Goal: Download file/media

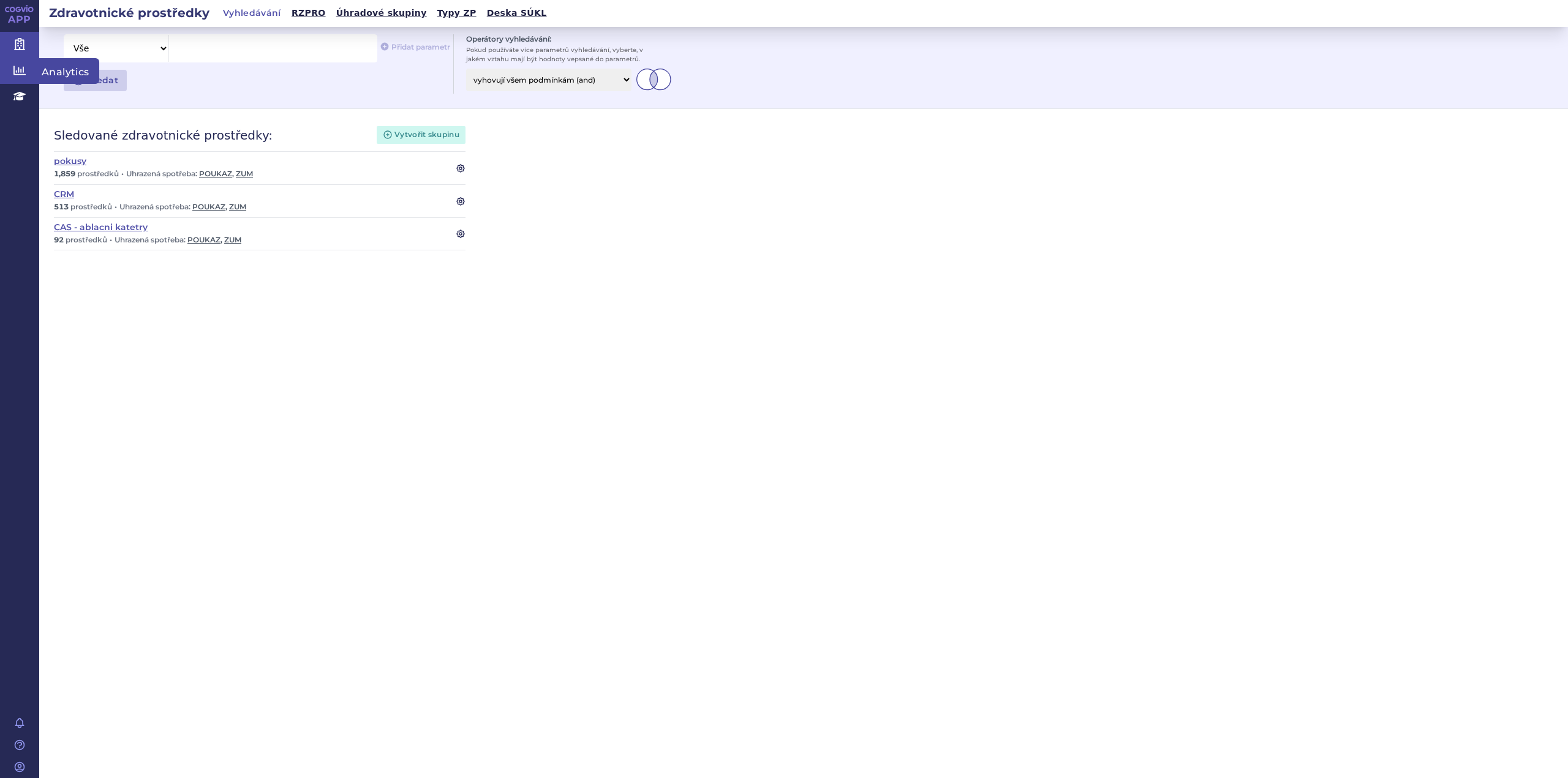
click at [22, 68] on icon at bounding box center [19, 70] width 12 height 12
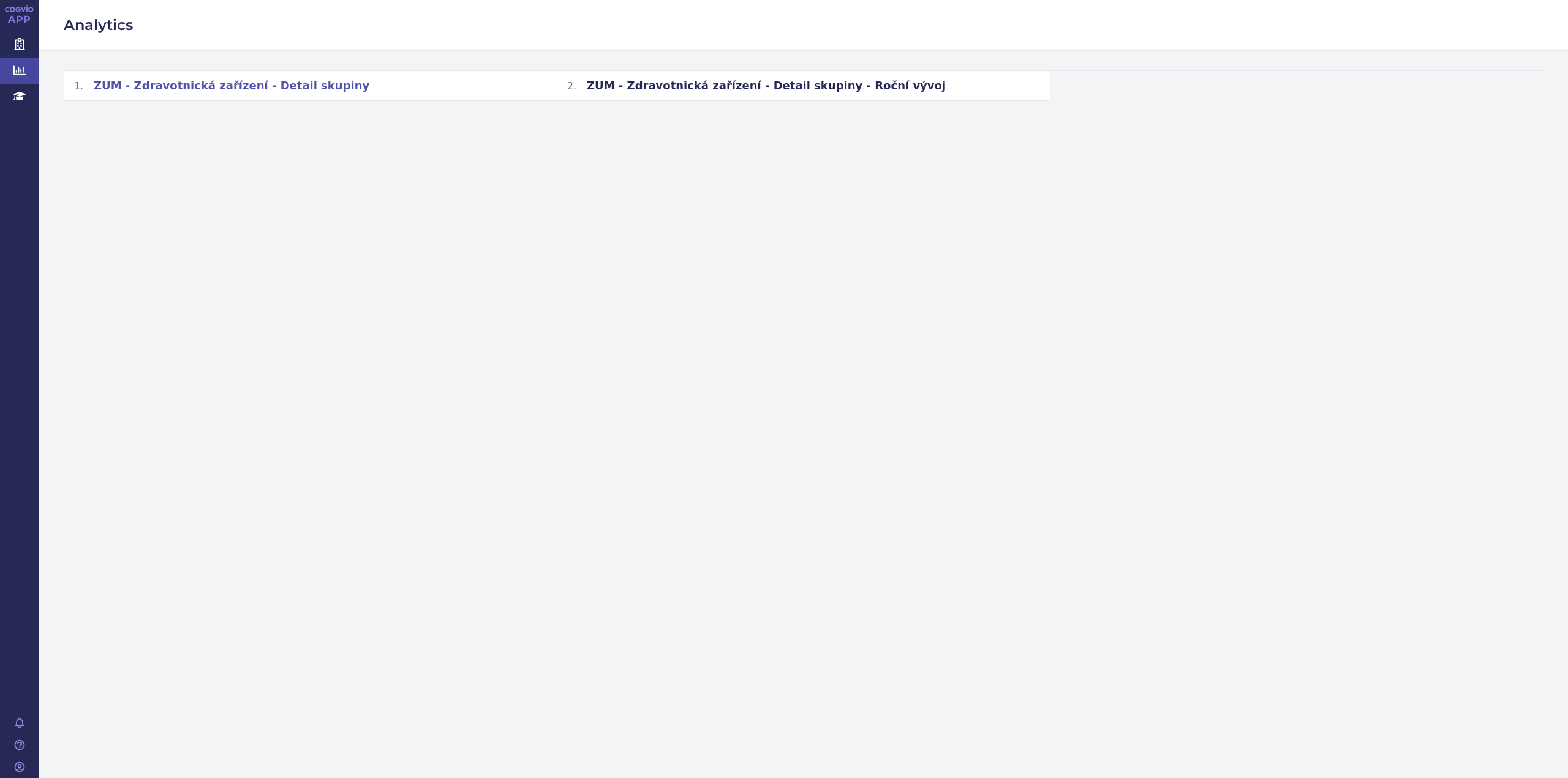
click at [244, 86] on span "ZUM - Zdravotnická zařízení - Detail skupiny" at bounding box center [232, 86] width 276 height 15
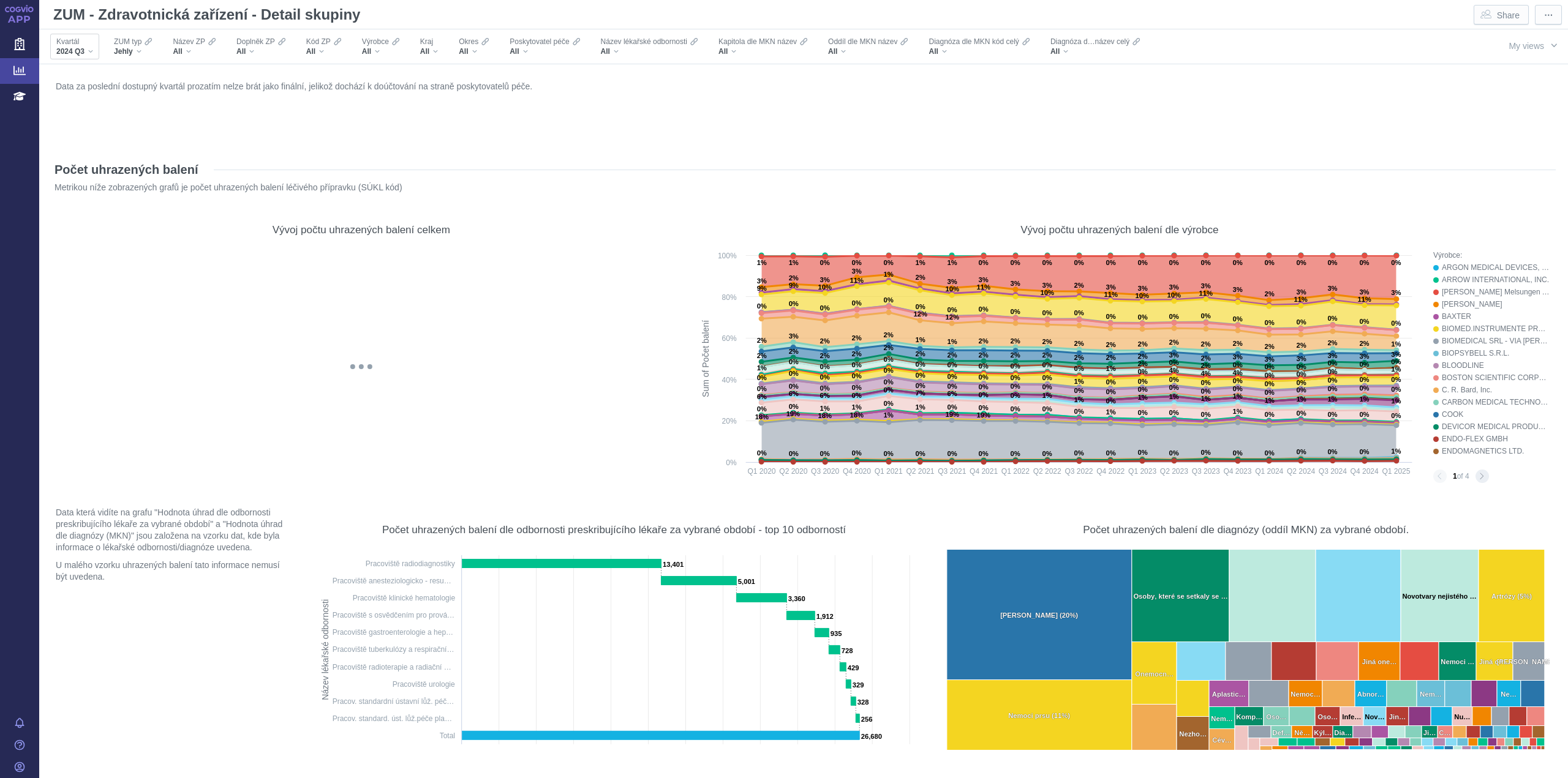
click at [91, 54] on div "2024 Q3" at bounding box center [75, 51] width 37 height 10
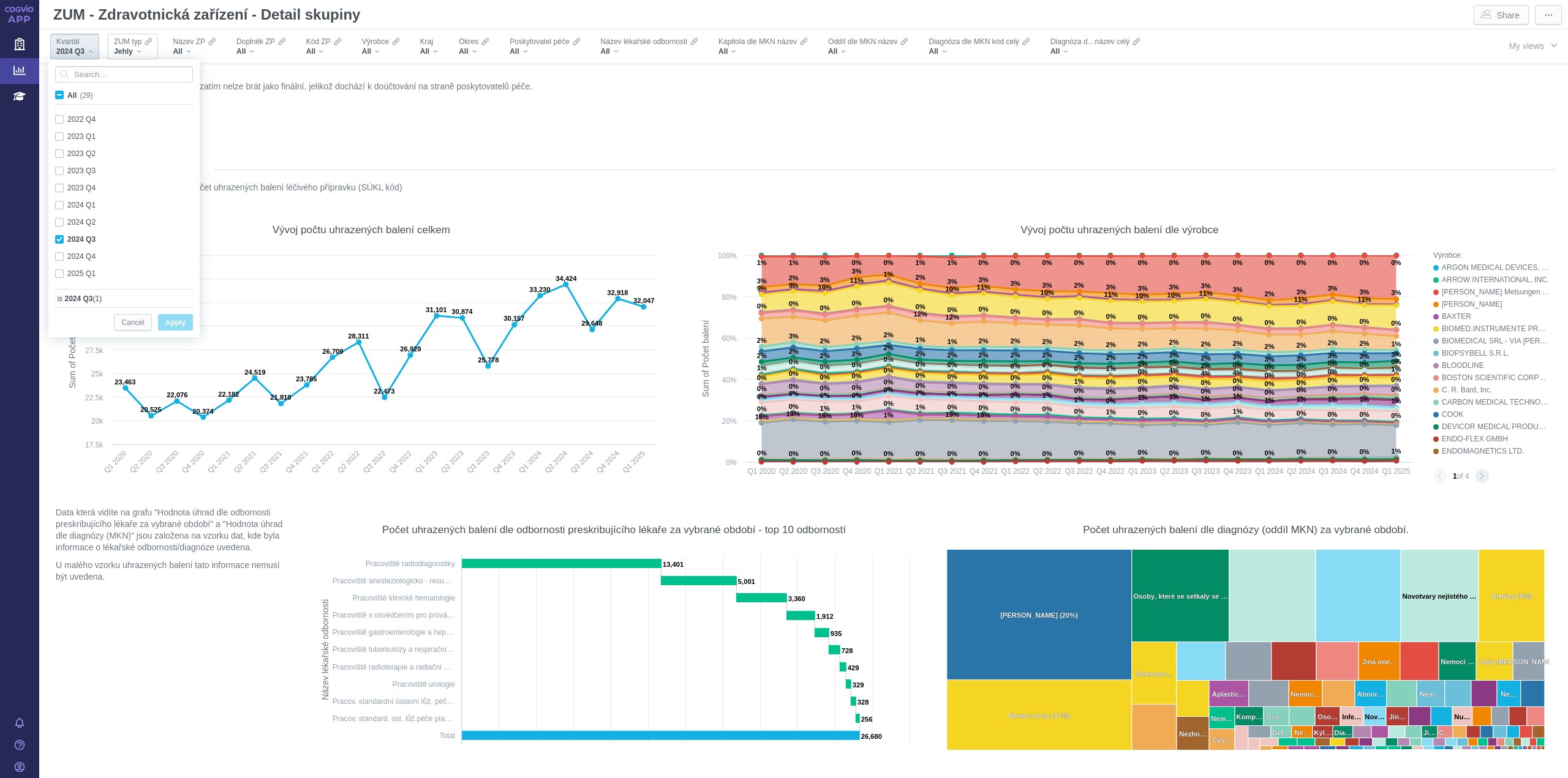
click at [138, 52] on div "Jehly" at bounding box center [132, 51] width 38 height 10
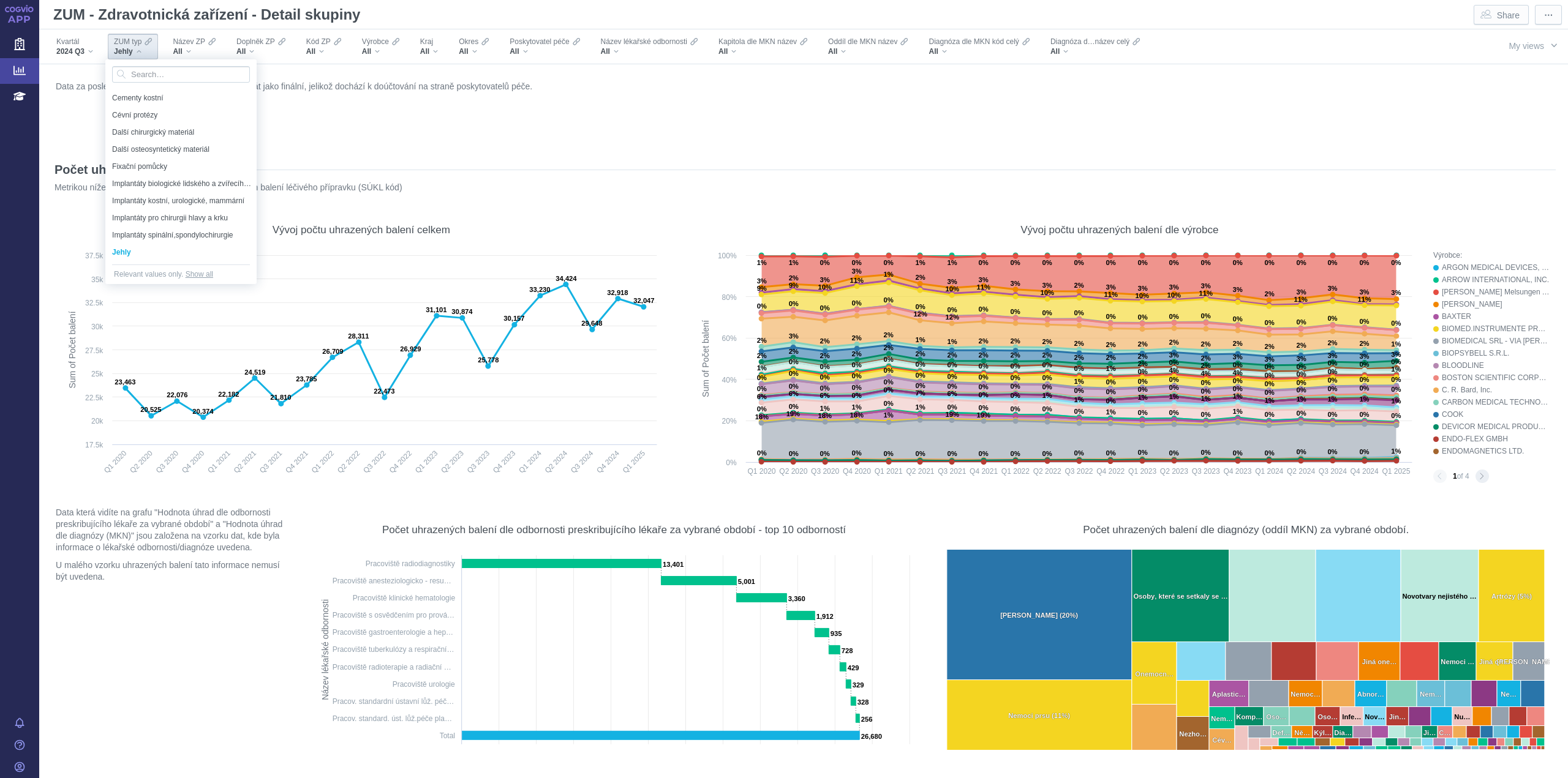
scroll to position [78, 0]
click at [179, 226] on span "Kardiostimulátory,defibrilátory,elektrody,chlopně" at bounding box center [177, 226] width 131 height 14
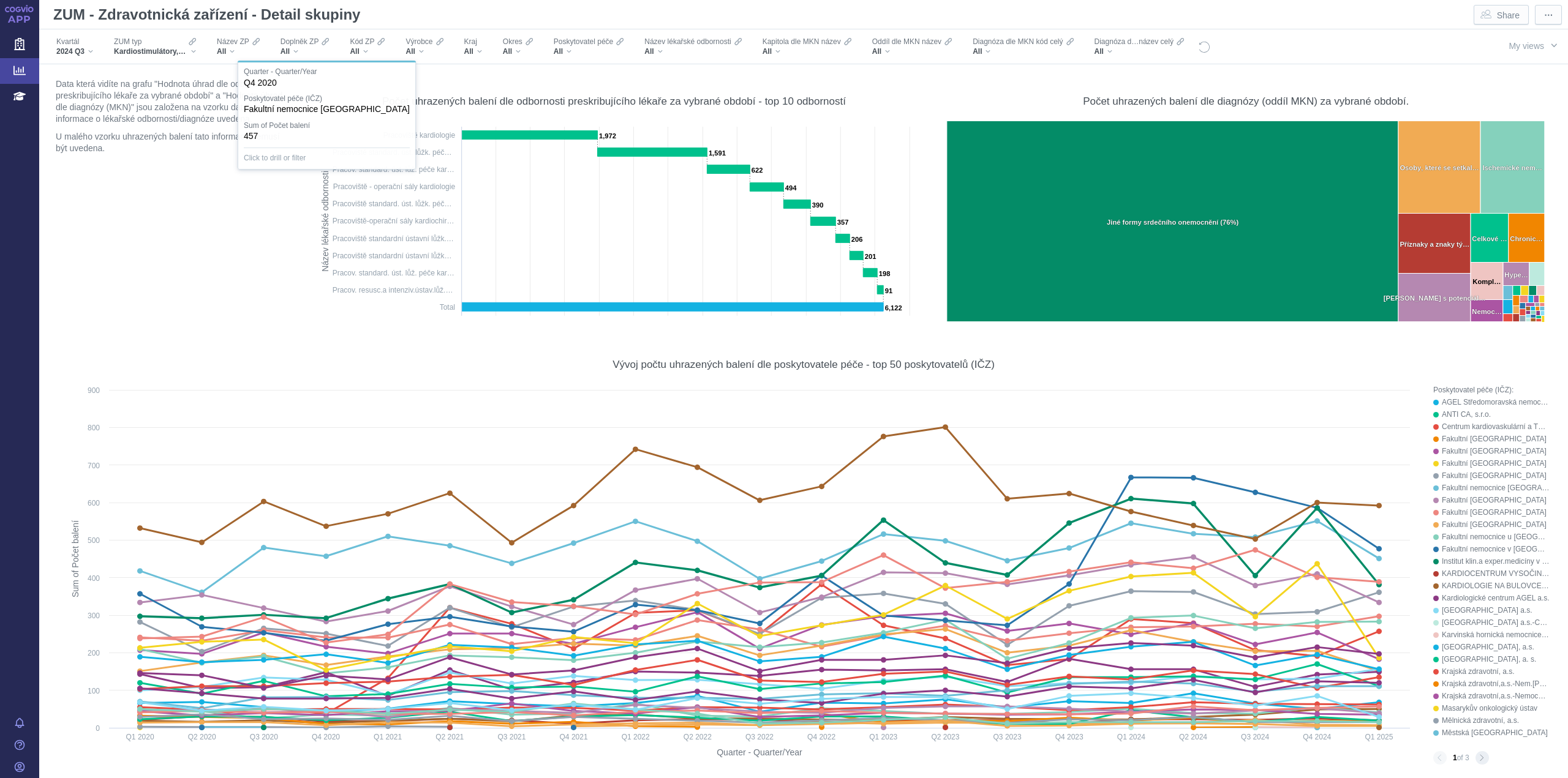
scroll to position [0, 0]
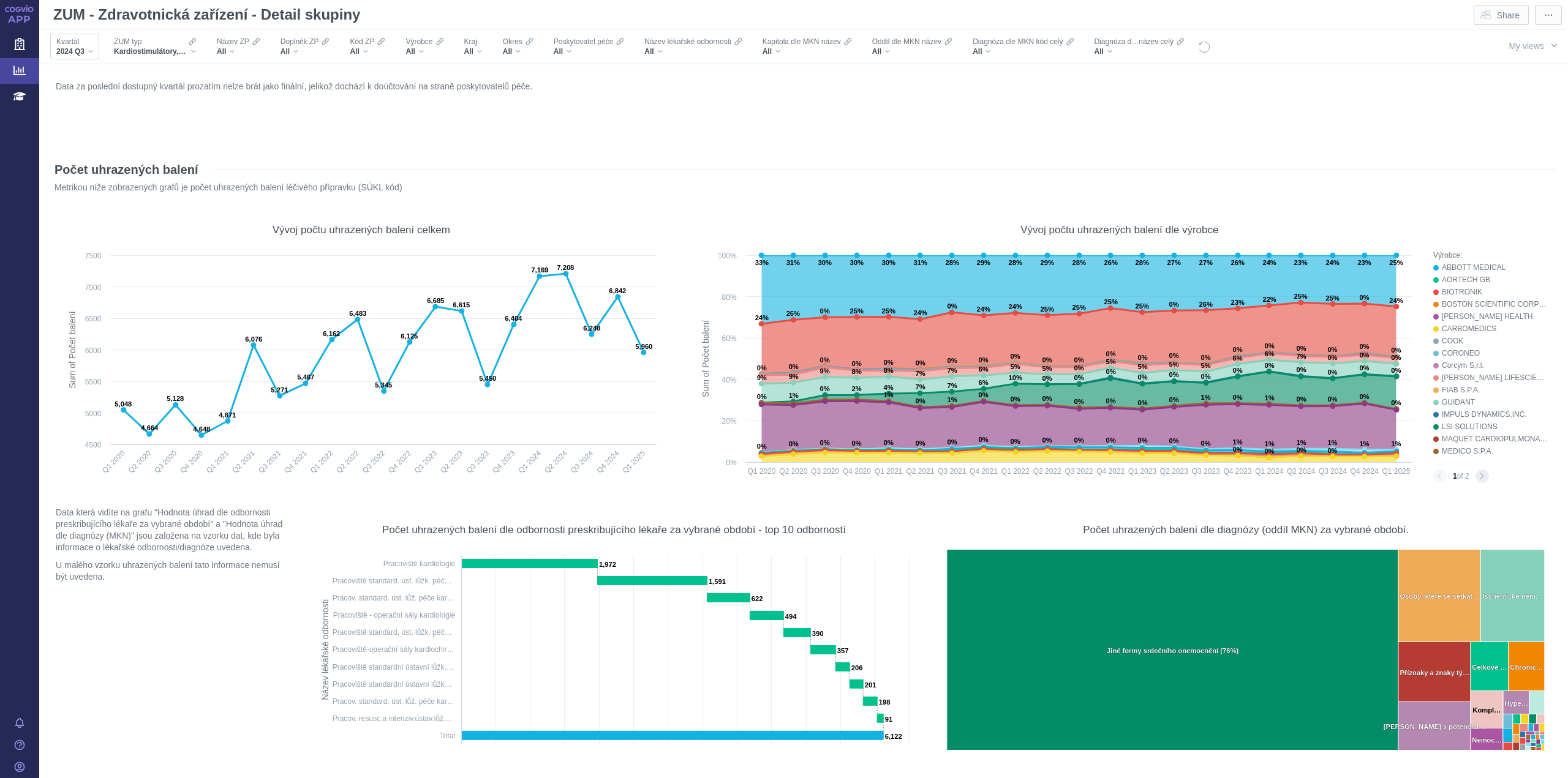
click at [90, 47] on div "2024 Q3" at bounding box center [75, 51] width 37 height 10
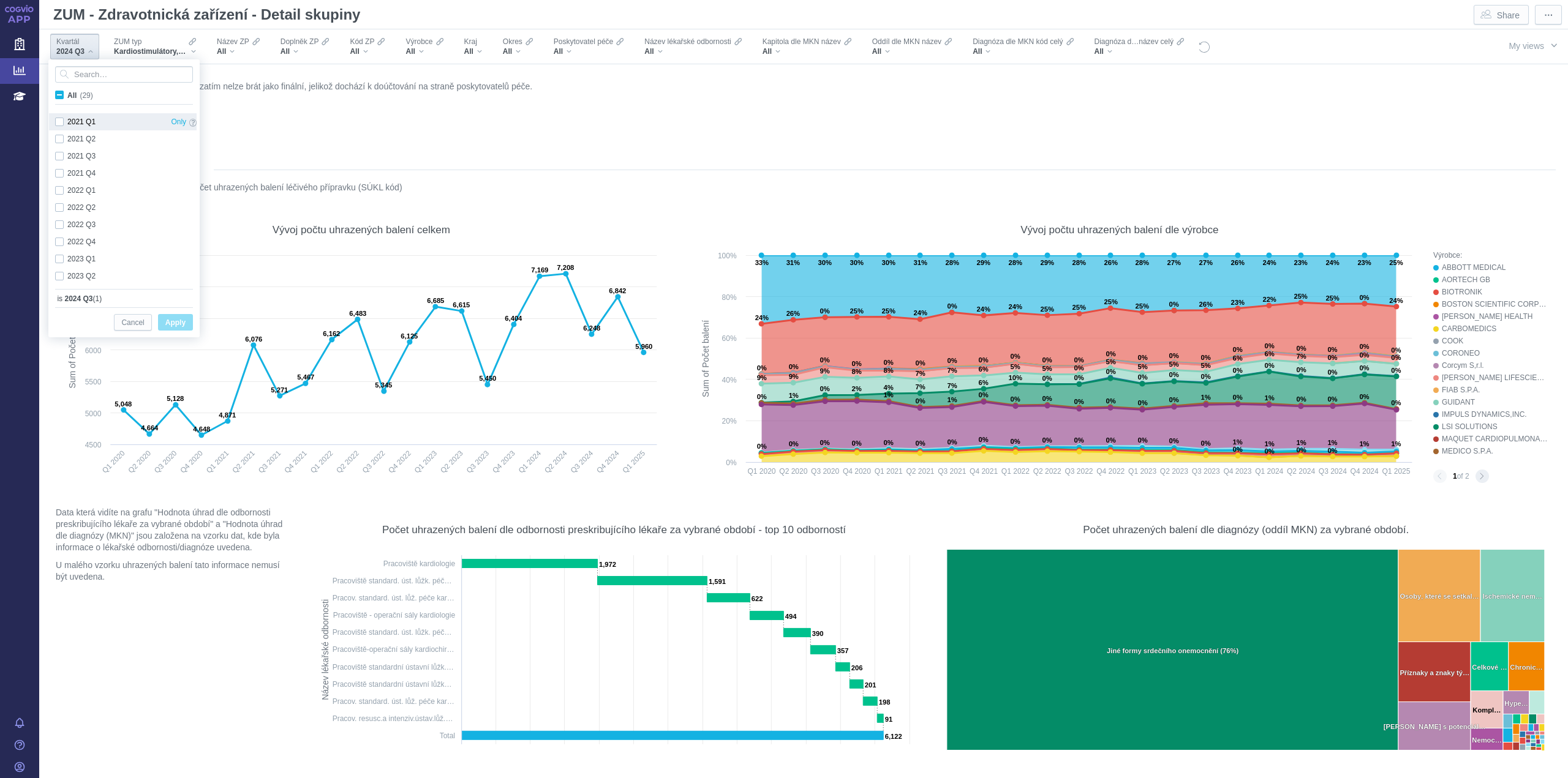
click at [57, 123] on div "2021 Q1 Only" at bounding box center [126, 122] width 154 height 18
checkbox input "true"
click at [58, 138] on div "2021 Q2 Only" at bounding box center [126, 138] width 154 height 18
checkbox input "true"
click at [59, 156] on div "2021 Q3 Only" at bounding box center [126, 156] width 154 height 18
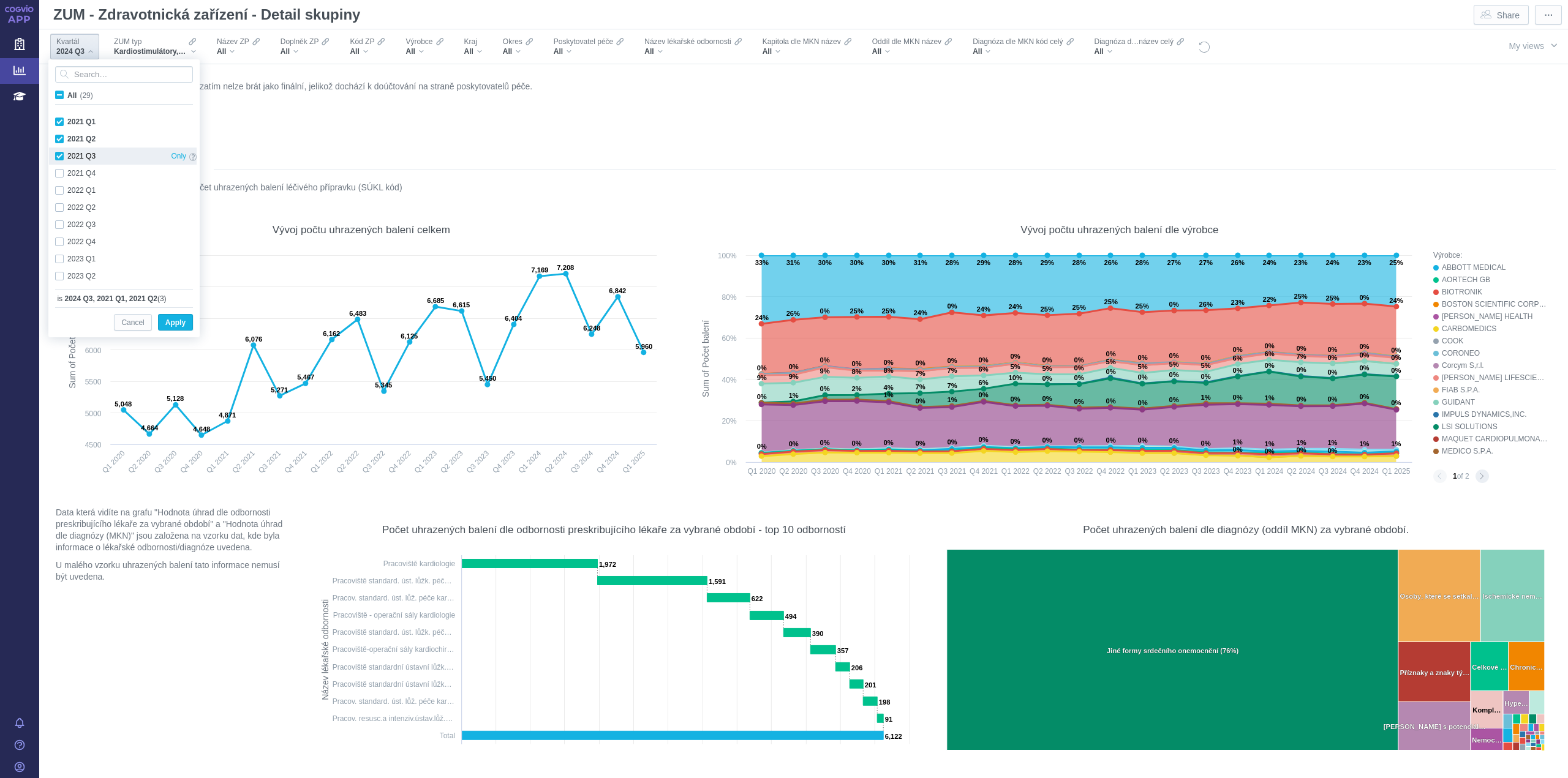
checkbox input "true"
click at [59, 175] on div "2021 Q4 Only" at bounding box center [126, 173] width 154 height 18
checkbox input "true"
click at [59, 192] on div "2022 Q1 Only" at bounding box center [126, 190] width 154 height 18
checkbox input "true"
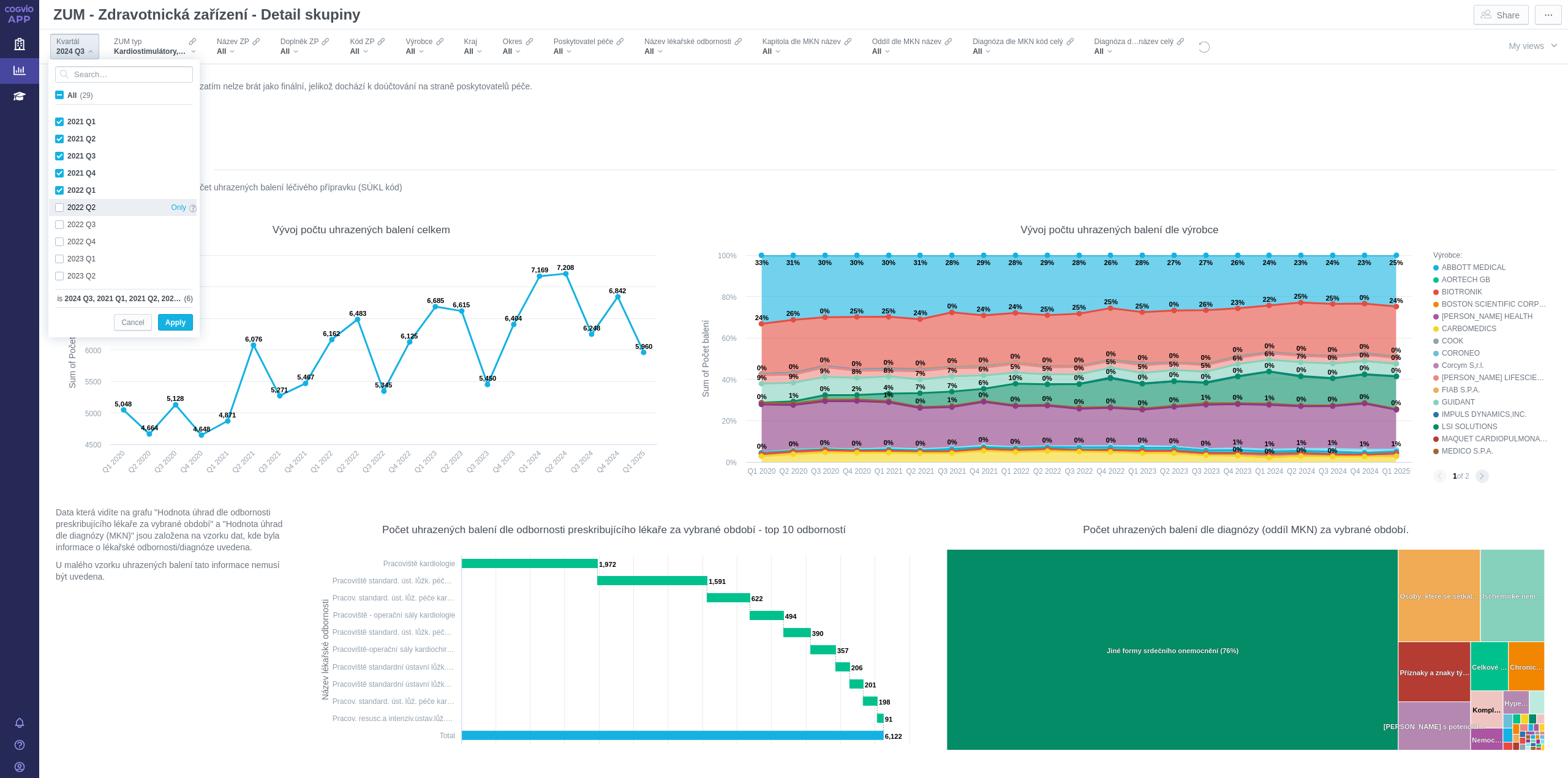
click at [57, 212] on div "2022 Q2 Only" at bounding box center [126, 208] width 154 height 18
checkbox input "true"
click at [59, 224] on div "2022 Q3 Only" at bounding box center [126, 224] width 154 height 18
checkbox input "true"
click at [58, 239] on div "2022 Q4 Only" at bounding box center [126, 242] width 154 height 18
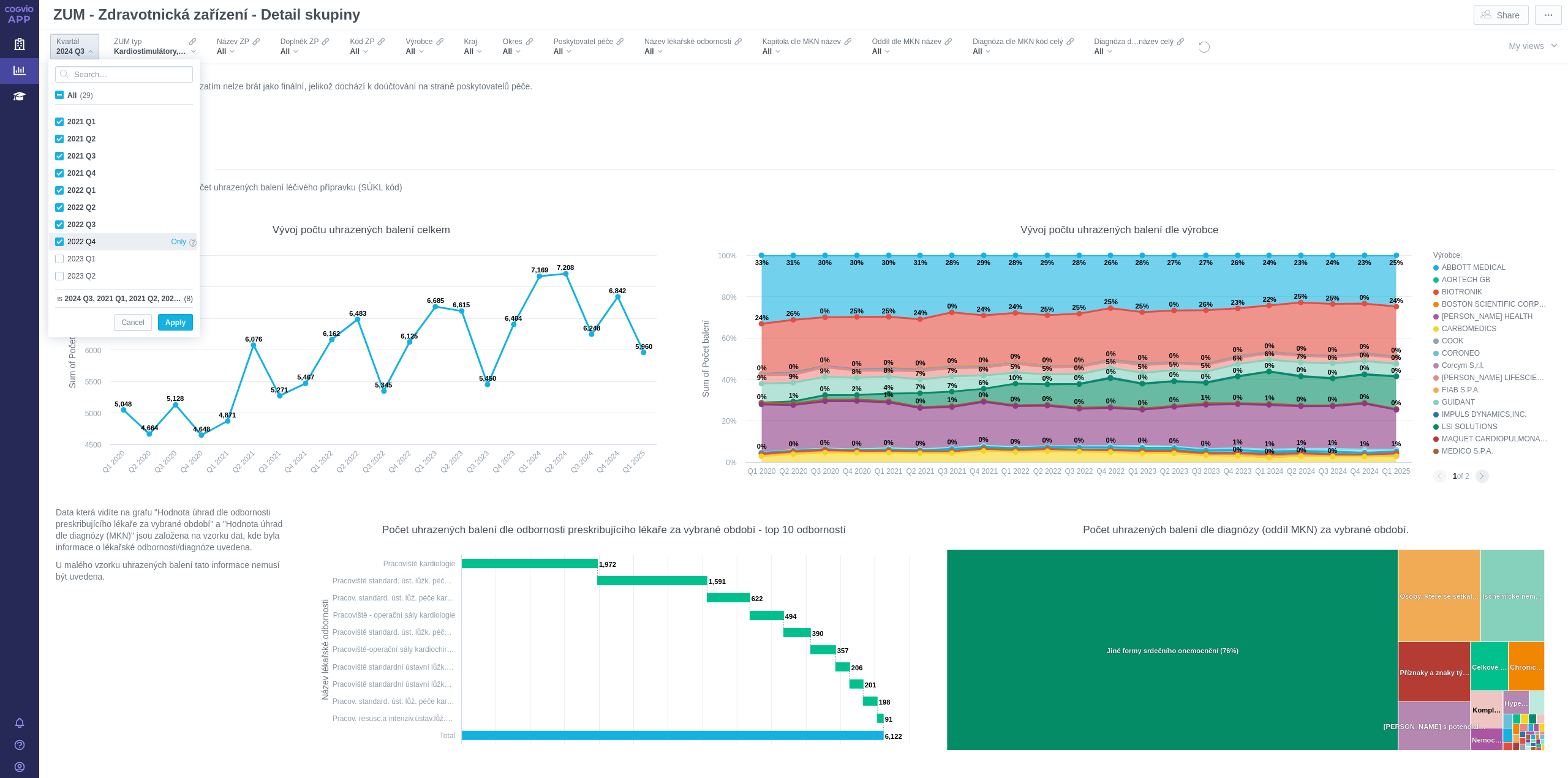
checkbox input "true"
click at [60, 197] on div "2023 Q1 Only" at bounding box center [126, 197] width 154 height 18
checkbox input "true"
click at [59, 216] on div "2023 Q2 Only" at bounding box center [126, 215] width 154 height 18
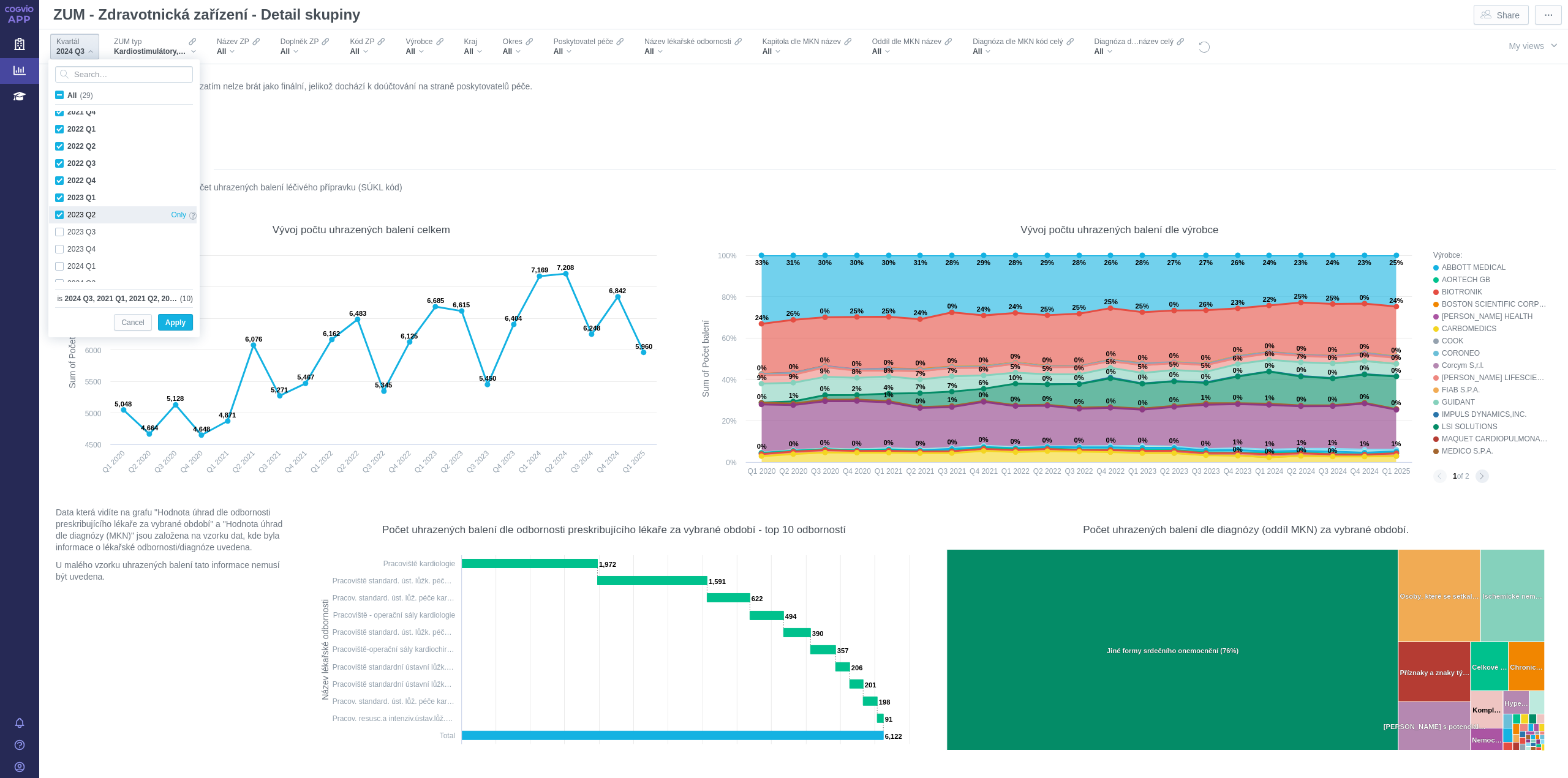
checkbox input "true"
click at [59, 233] on div "2023 Q3 Only" at bounding box center [126, 232] width 154 height 18
checkbox input "true"
click at [59, 248] on div "2023 Q4 Only" at bounding box center [126, 249] width 154 height 18
checkbox input "true"
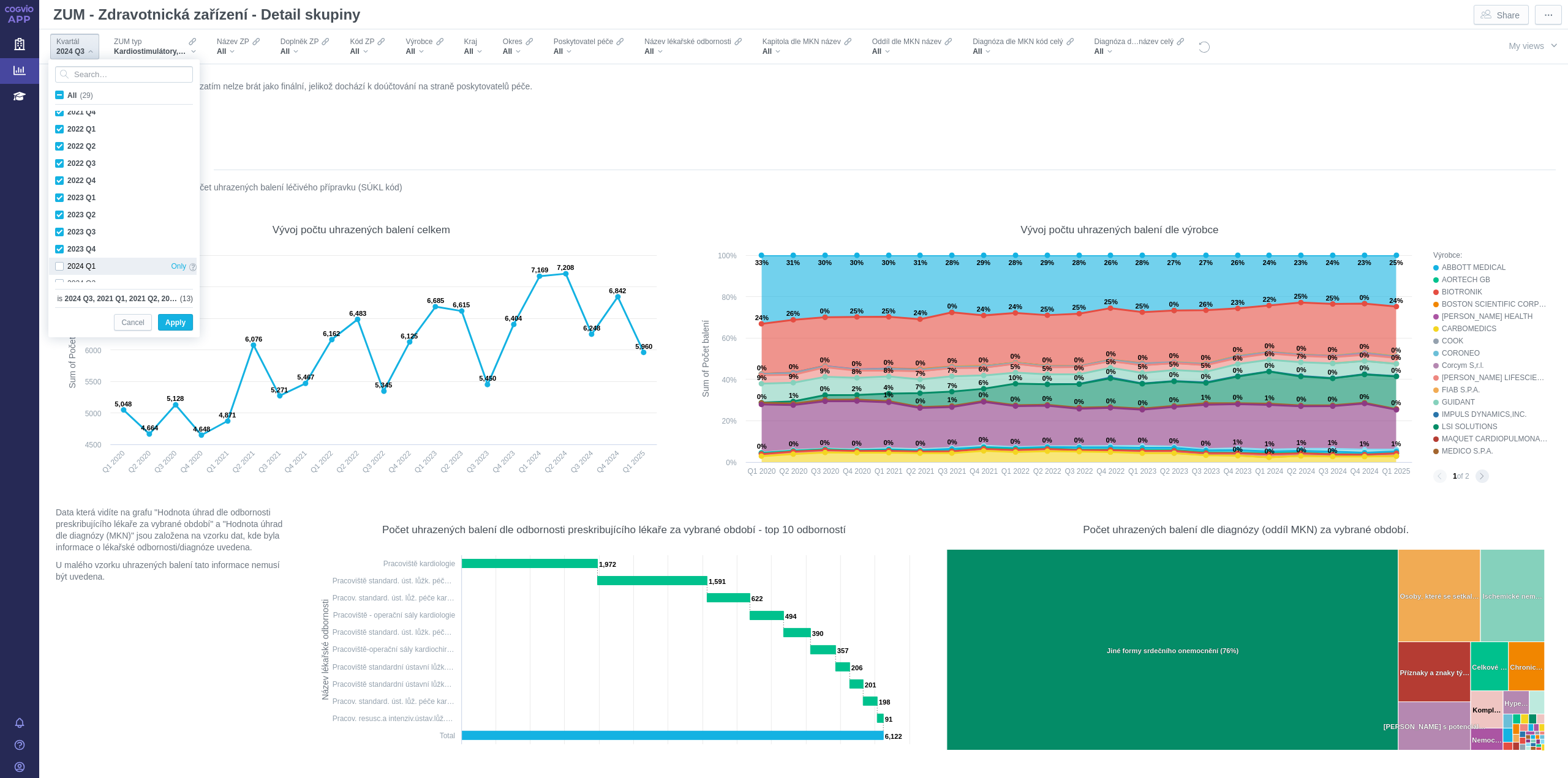
scroll to position [326, 0]
click at [59, 209] on div "2024 Q1 Only" at bounding box center [126, 205] width 154 height 18
checkbox input "true"
click at [59, 221] on div "2024 Q2 Only" at bounding box center [126, 222] width 154 height 18
checkbox input "true"
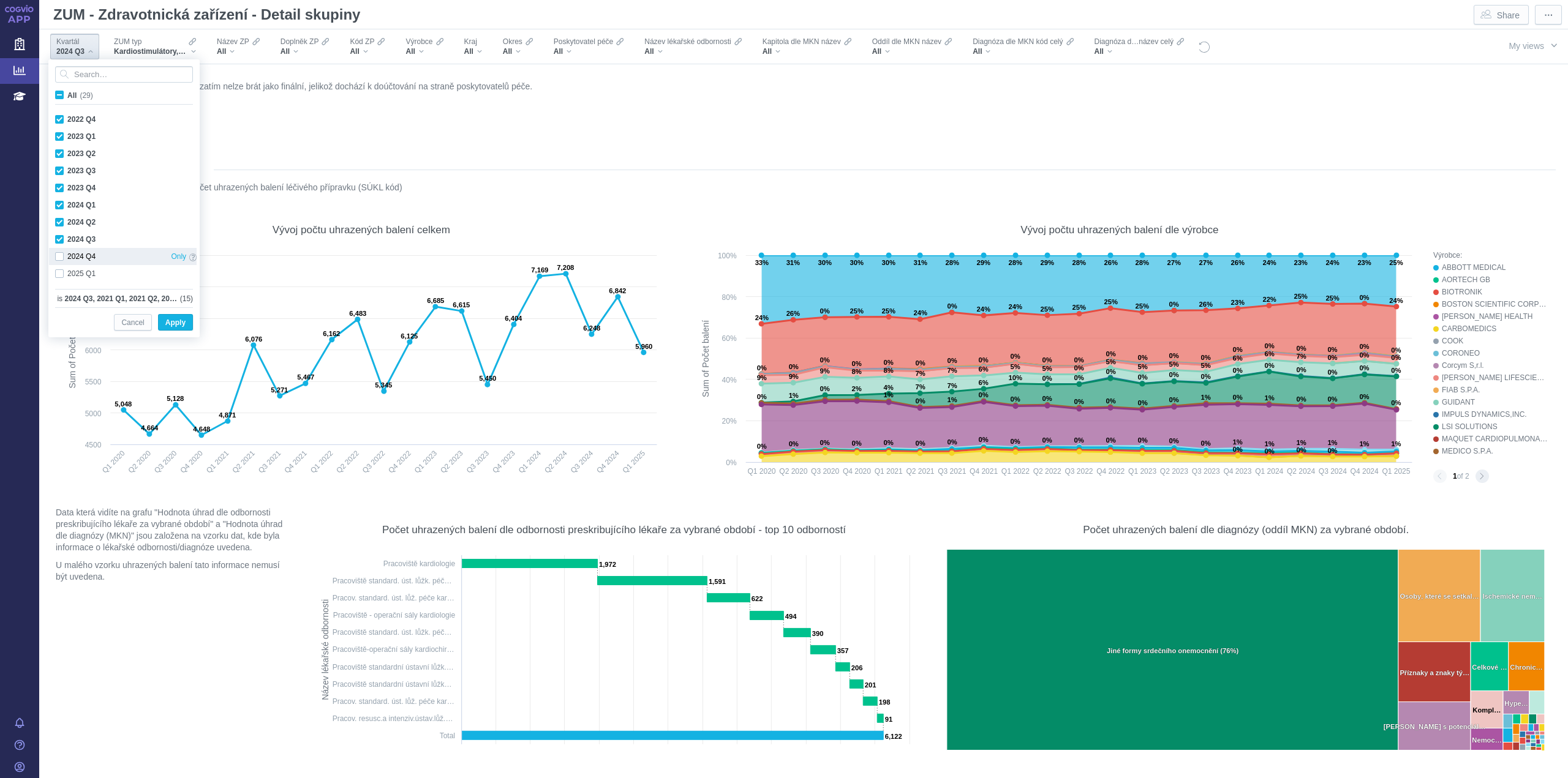
click at [59, 258] on div "2024 Q4 Only" at bounding box center [126, 257] width 154 height 18
checkbox input "true"
click at [59, 272] on div "2025 Q1 Only" at bounding box center [126, 273] width 154 height 18
checkbox input "true"
click at [175, 323] on span "Apply" at bounding box center [175, 323] width 20 height 16
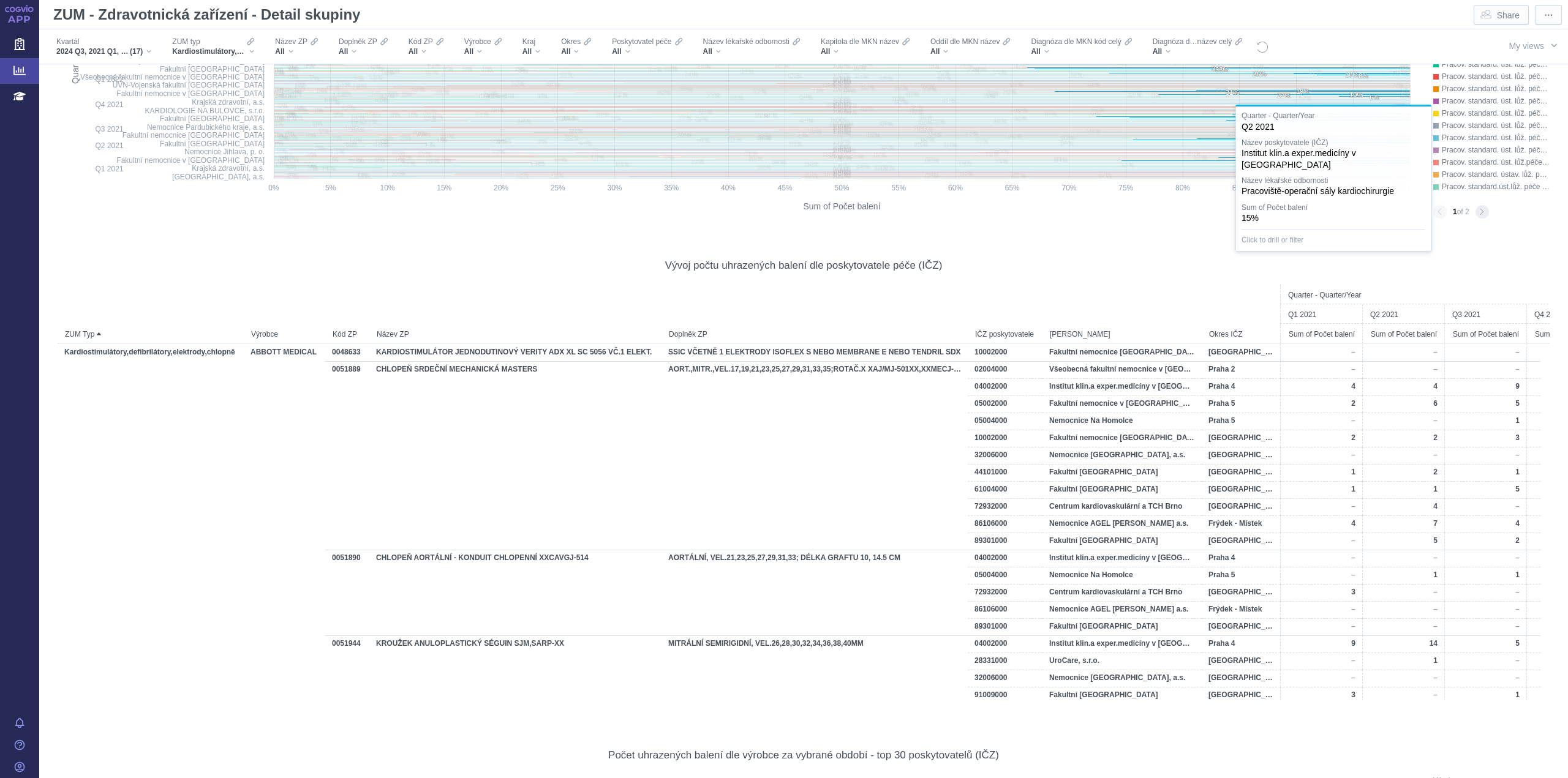
scroll to position [1837, 0]
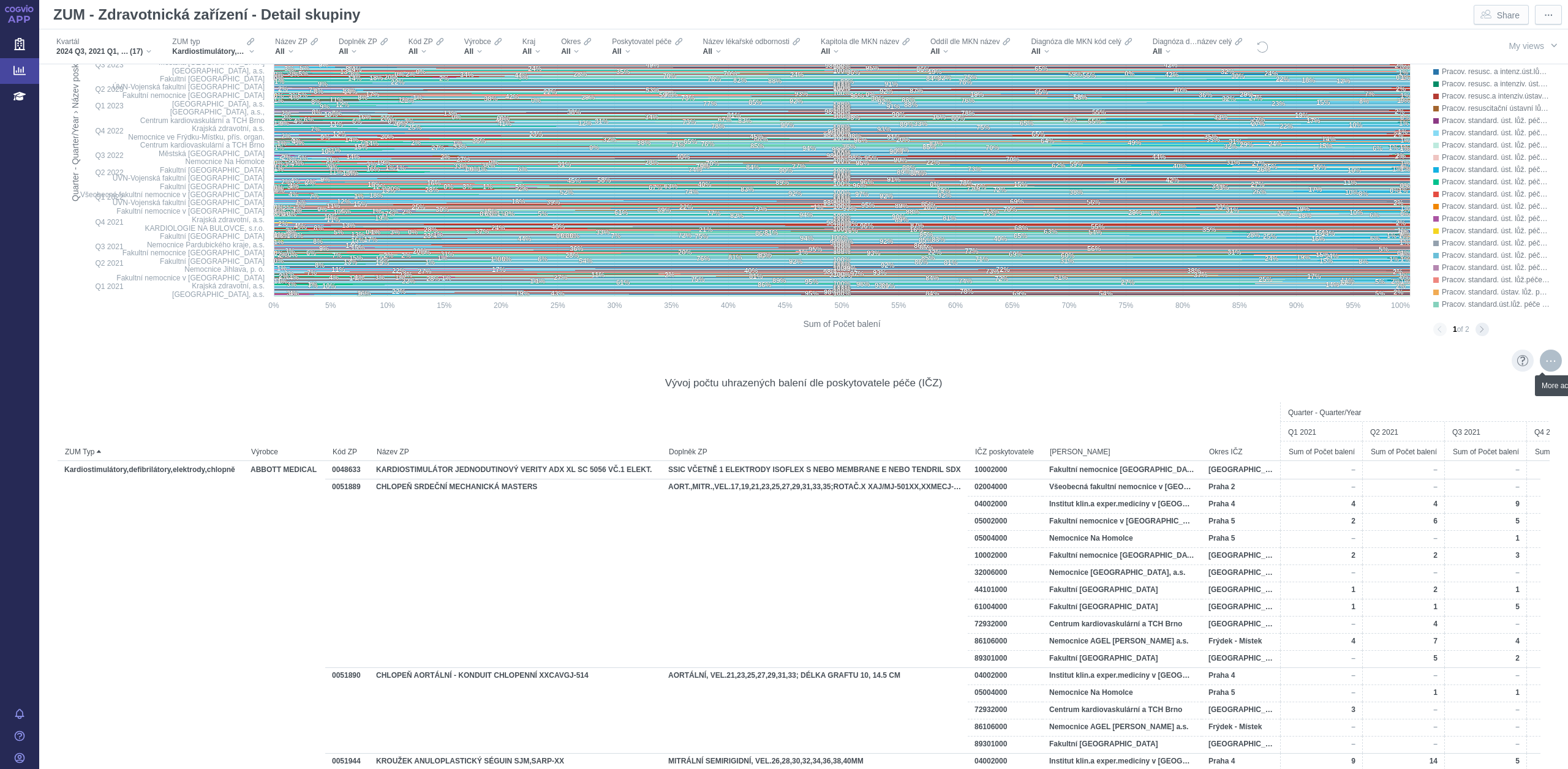
click at [1542, 362] on div "More actions" at bounding box center [1550, 361] width 22 height 22
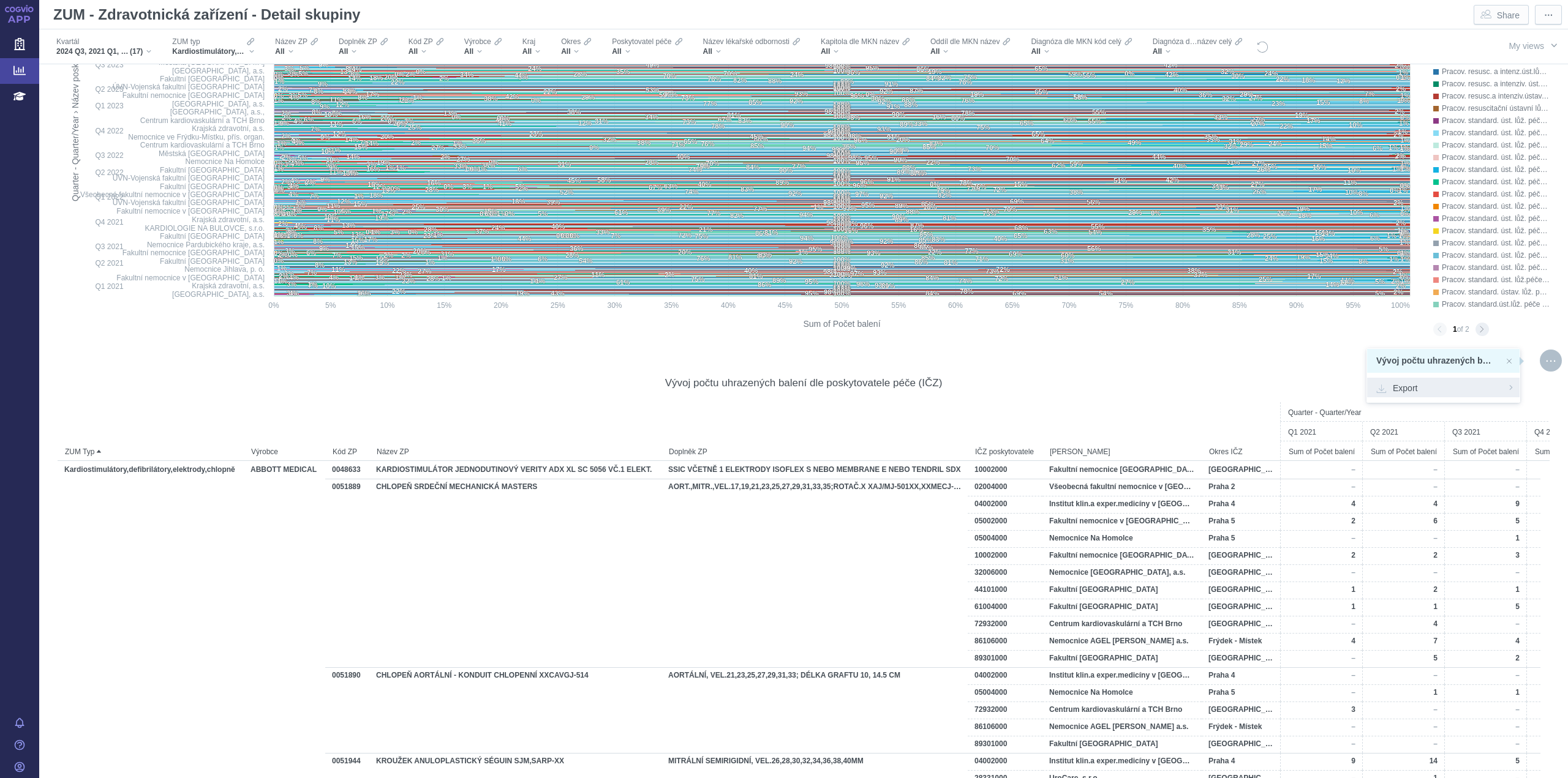
click at [1406, 388] on span "Export" at bounding box center [1442, 387] width 134 height 12
click at [1403, 458] on span "Formatted (.xlsx)" at bounding box center [1442, 456] width 134 height 12
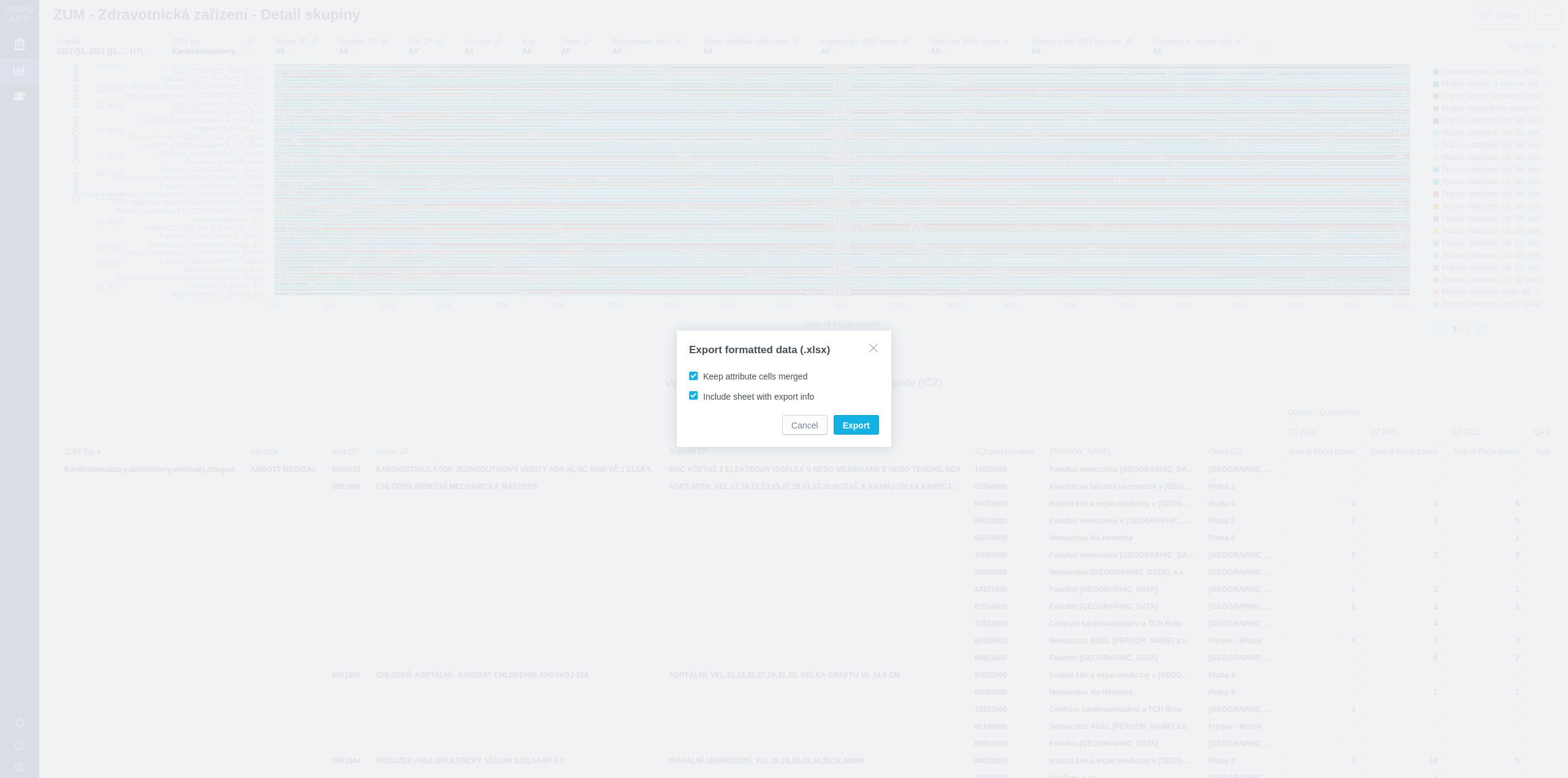
click at [712, 378] on span "Keep attribute cells merged" at bounding box center [755, 377] width 104 height 10
click at [709, 377] on input "Keep attribute cells merged" at bounding box center [705, 374] width 8 height 8
checkbox input "false"
click at [709, 394] on input "Include sheet with export info" at bounding box center [705, 393] width 8 height 8
checkbox input "false"
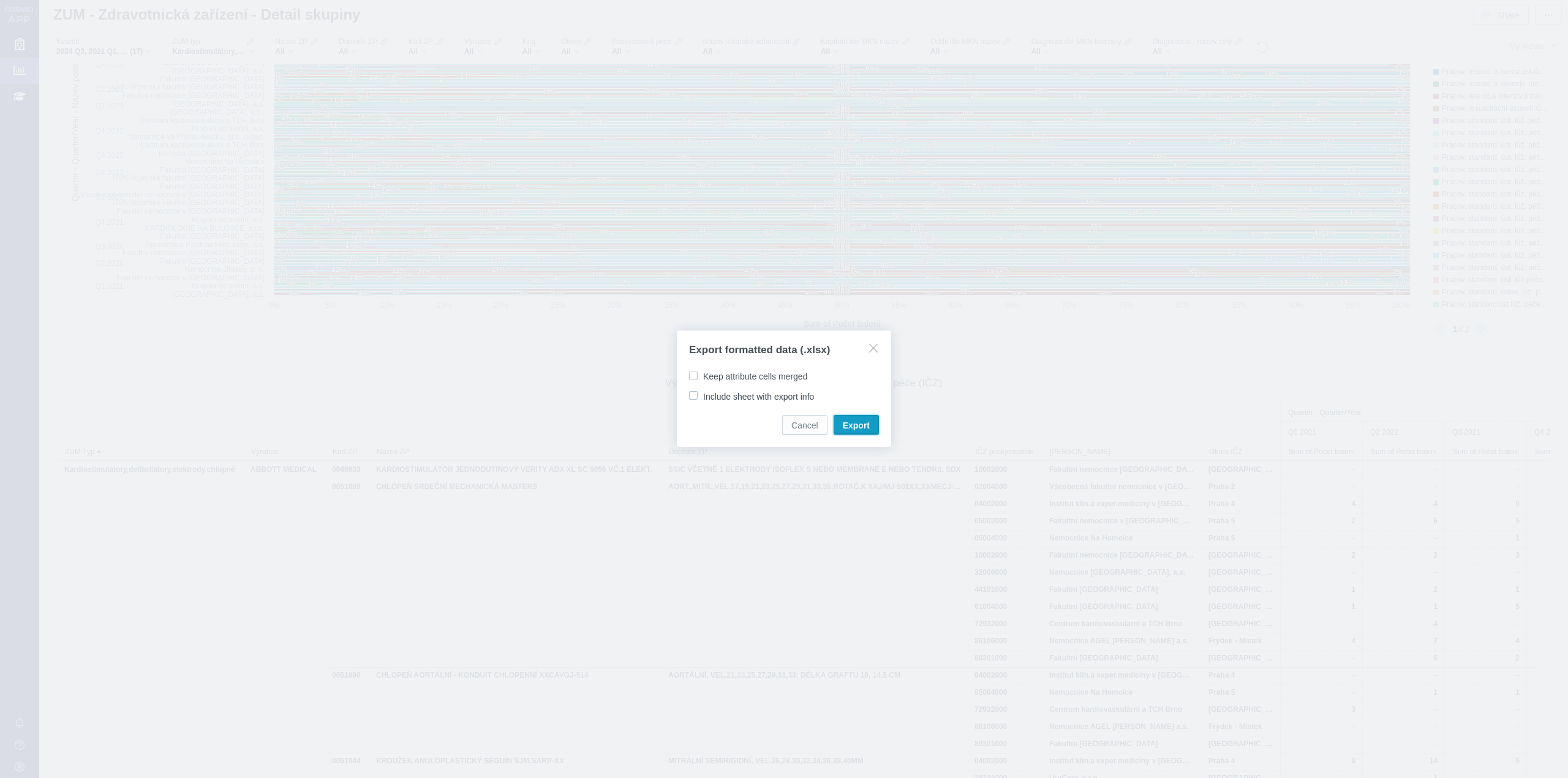
click at [849, 426] on span "Export" at bounding box center [856, 425] width 27 height 12
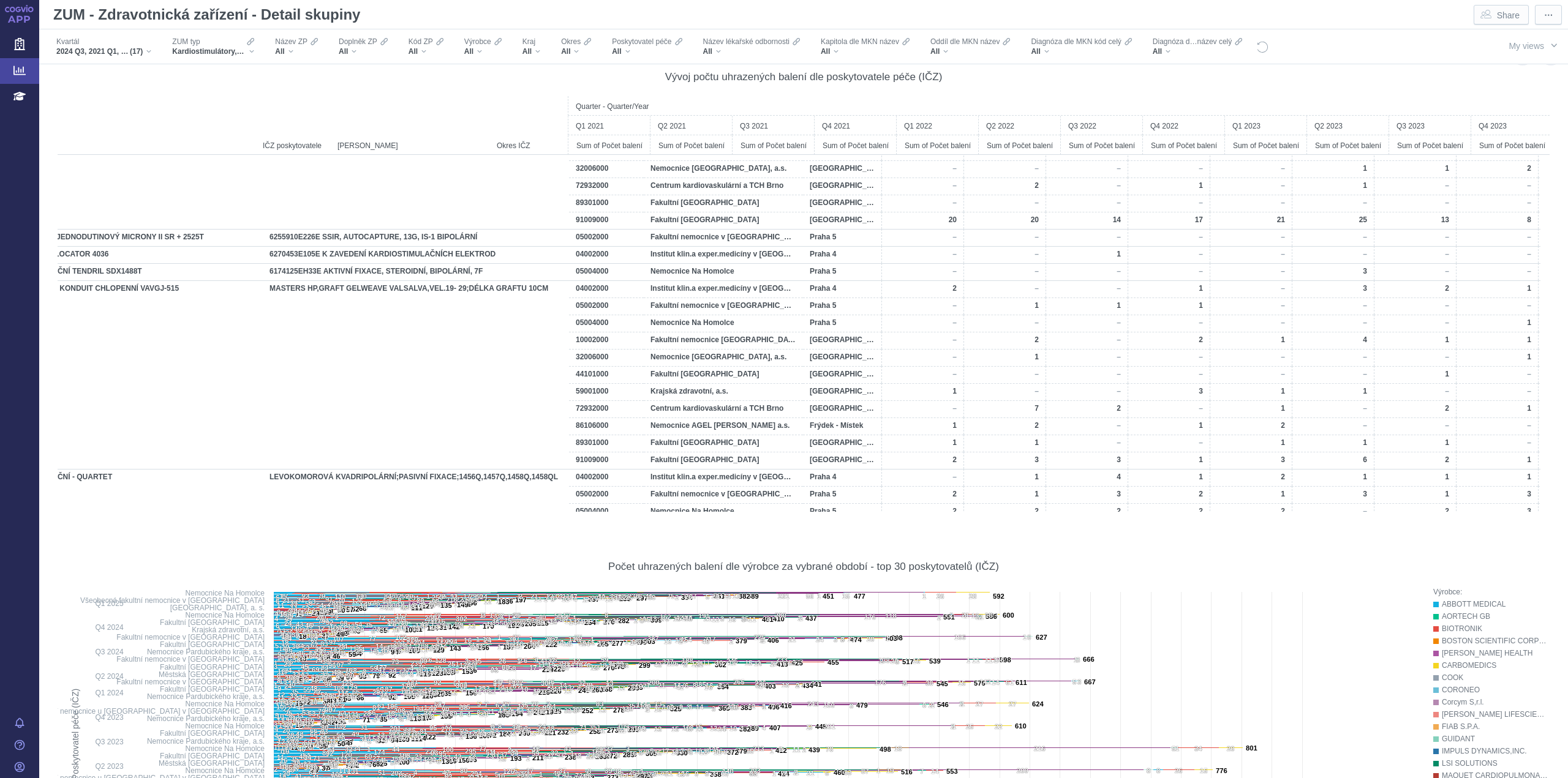
scroll to position [0, 0]
